Goal: Find specific page/section: Find specific page/section

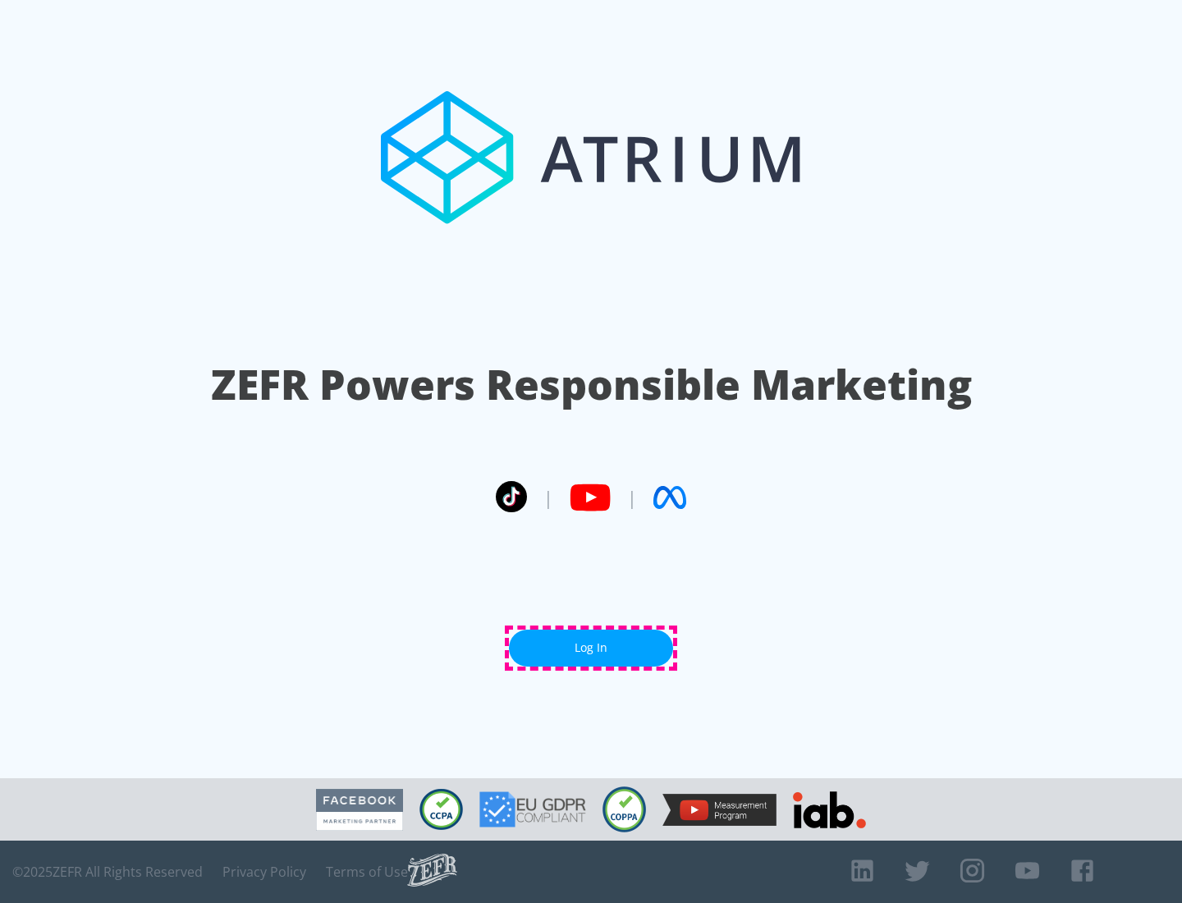
click at [591, 648] on link "Log In" at bounding box center [591, 647] width 164 height 37
